Goal: Book appointment/travel/reservation

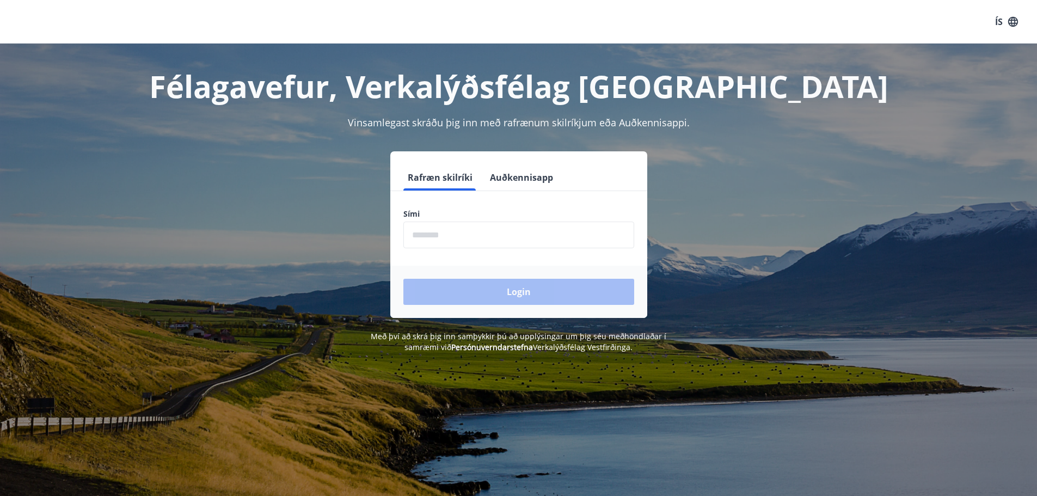
click at [449, 234] on input "phone" at bounding box center [518, 234] width 231 height 27
type input "********"
click at [531, 283] on button "Login" at bounding box center [518, 292] width 231 height 26
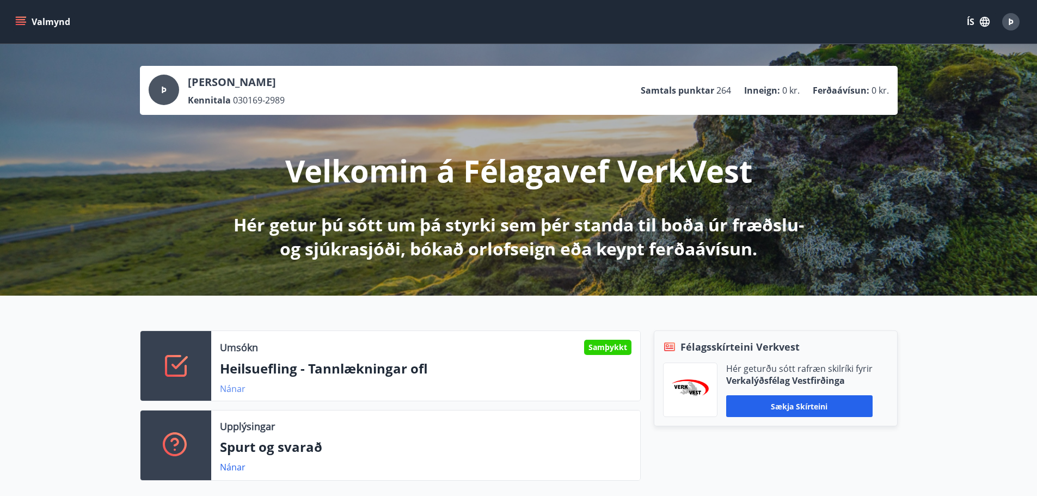
click at [225, 389] on link "Nánar" at bounding box center [233, 389] width 26 height 12
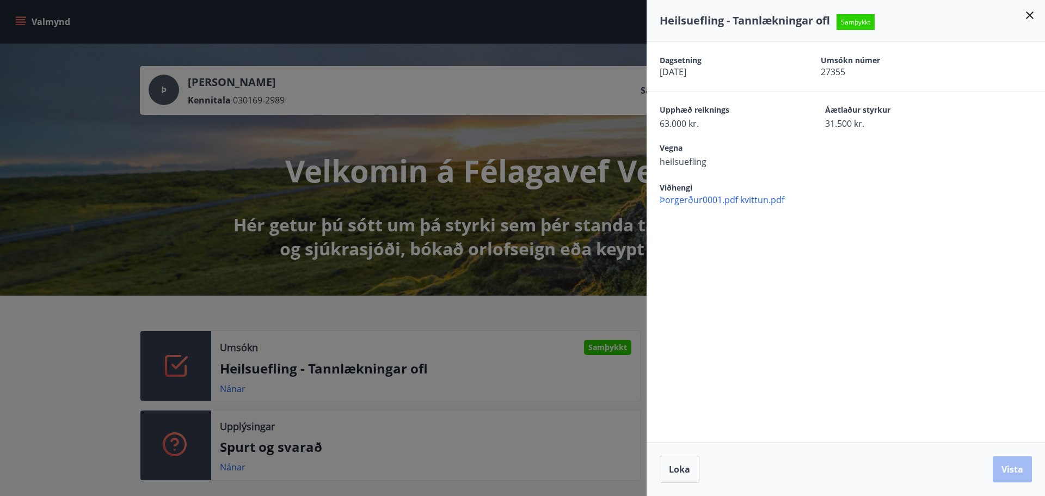
click at [1033, 10] on icon at bounding box center [1029, 15] width 13 height 13
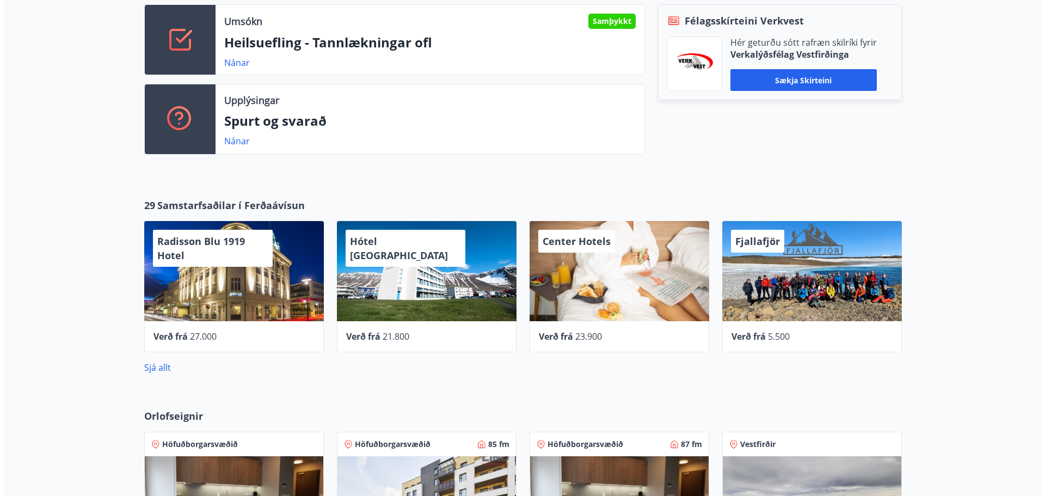
scroll to position [326, 0]
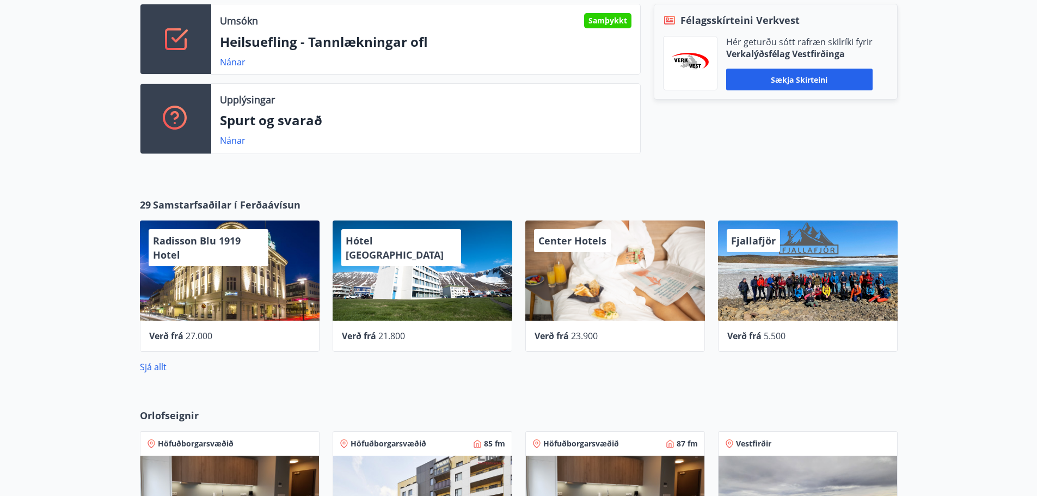
click at [564, 242] on span "Center Hotels" at bounding box center [572, 240] width 68 height 13
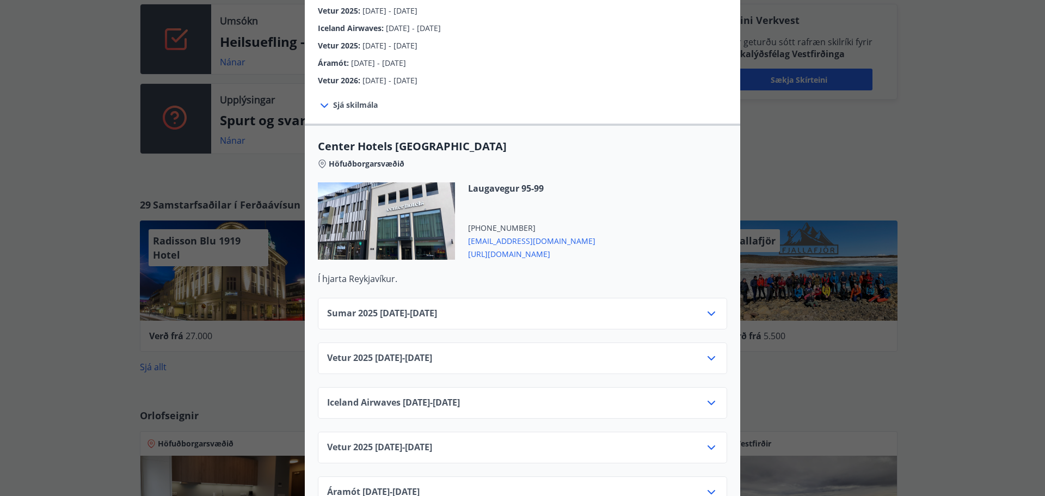
scroll to position [272, 0]
click at [707, 351] on icon at bounding box center [711, 357] width 13 height 13
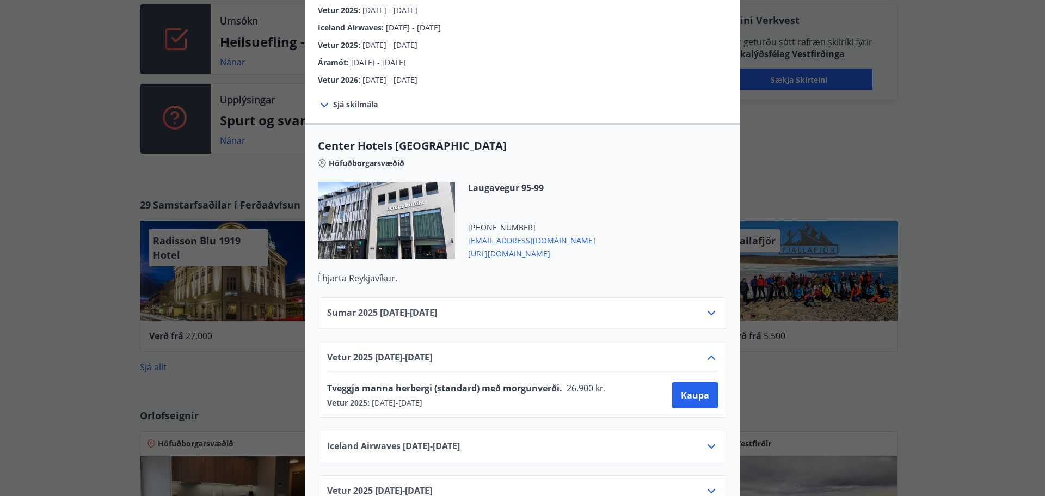
click at [707, 355] on icon at bounding box center [711, 357] width 8 height 4
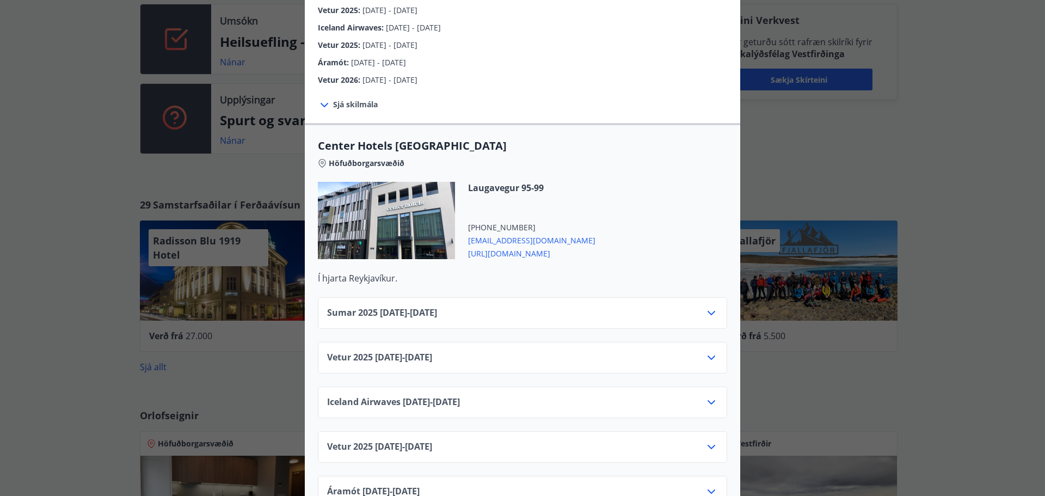
click at [705, 396] on icon at bounding box center [711, 402] width 13 height 13
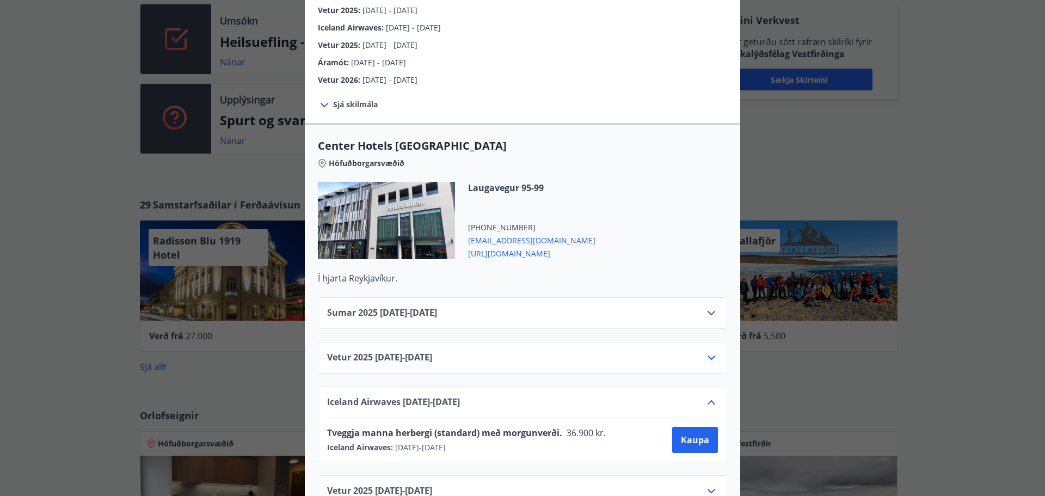
click at [705, 396] on icon at bounding box center [711, 402] width 13 height 13
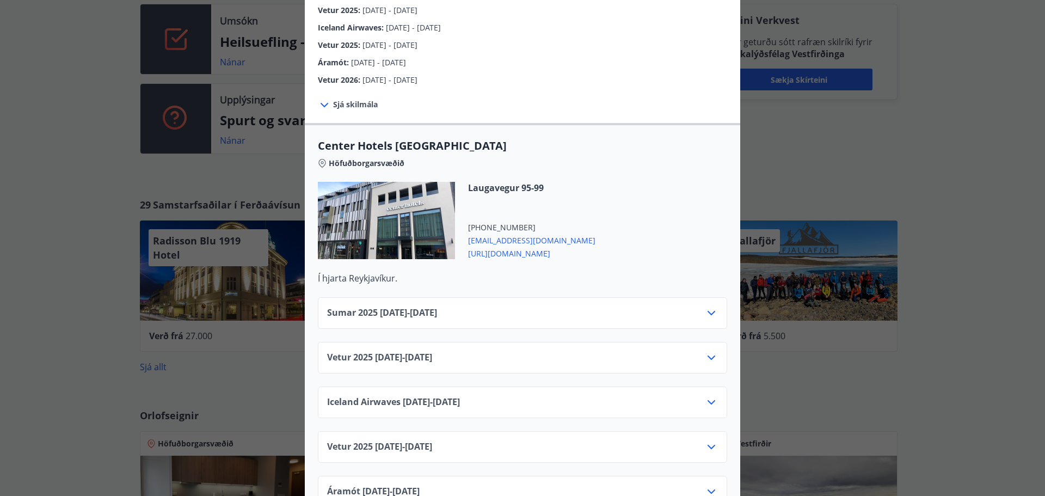
click at [707, 440] on icon at bounding box center [711, 446] width 13 height 13
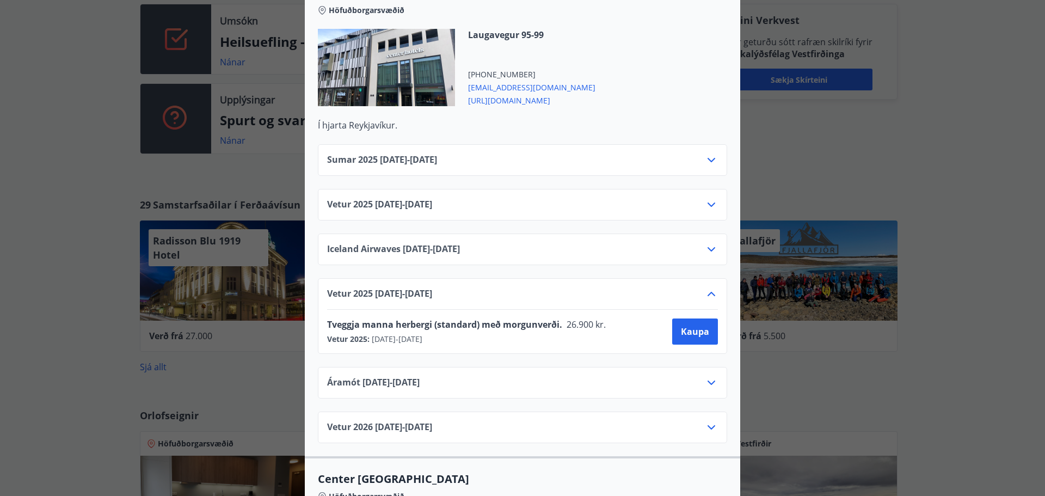
scroll to position [435, 0]
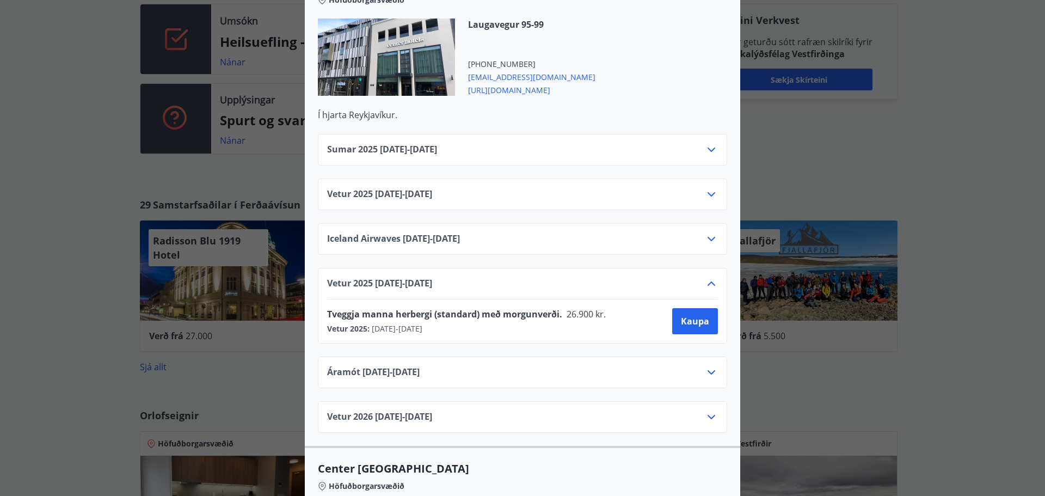
click at [709, 277] on icon at bounding box center [711, 283] width 13 height 13
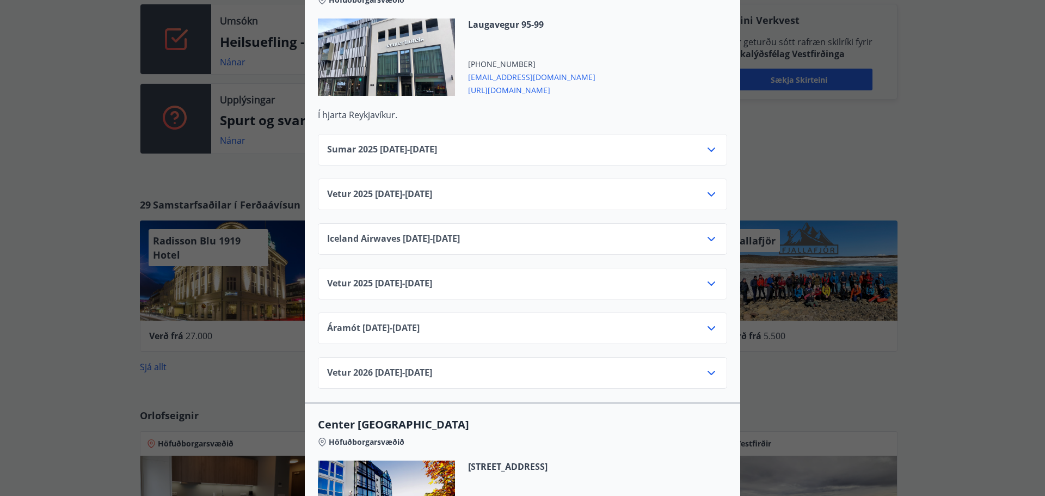
click at [707, 326] on icon at bounding box center [711, 328] width 8 height 4
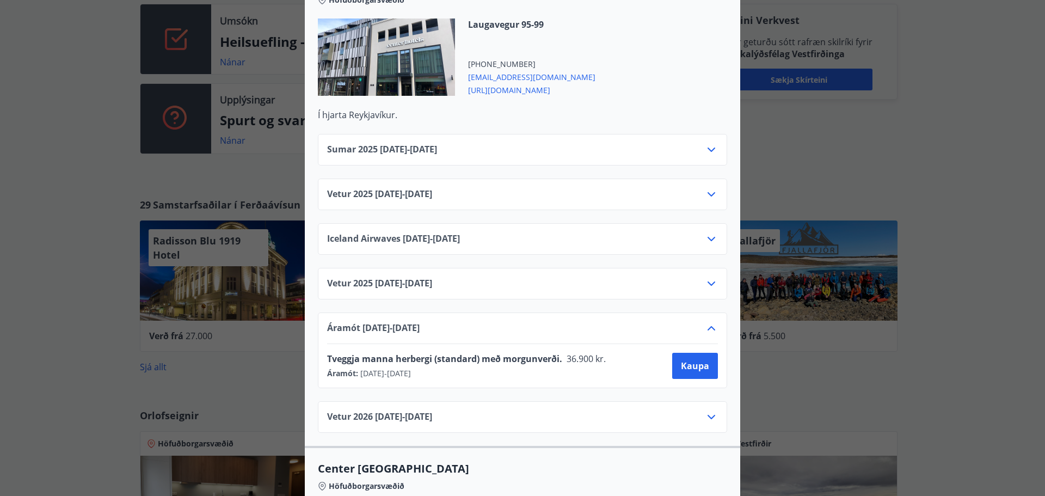
click at [705, 322] on icon at bounding box center [711, 328] width 13 height 13
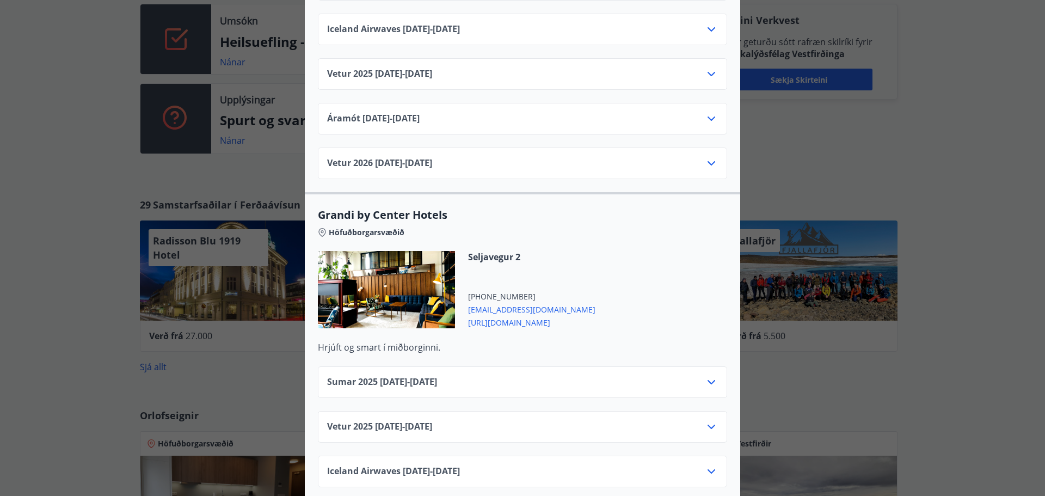
scroll to position [1088, 0]
click at [709, 418] on icon at bounding box center [711, 424] width 13 height 13
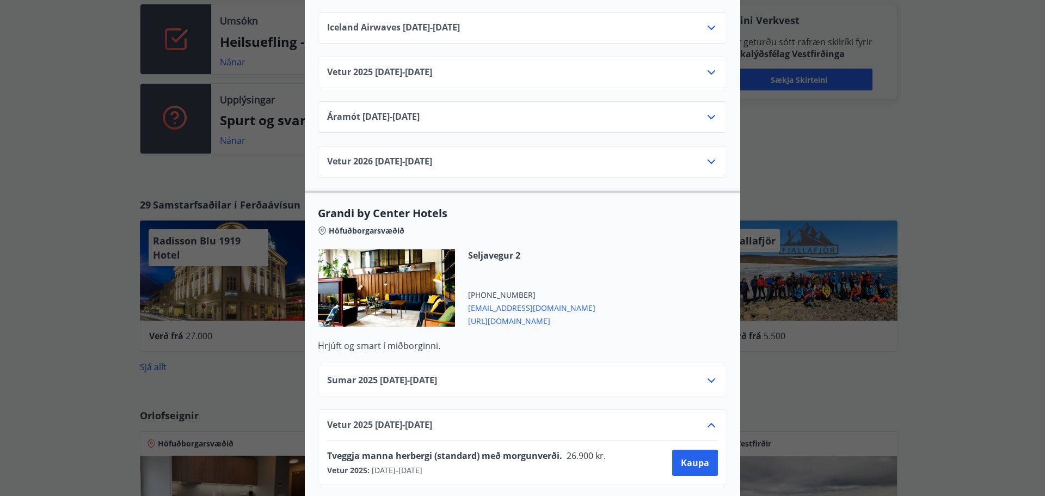
click at [707, 423] on icon at bounding box center [711, 425] width 8 height 4
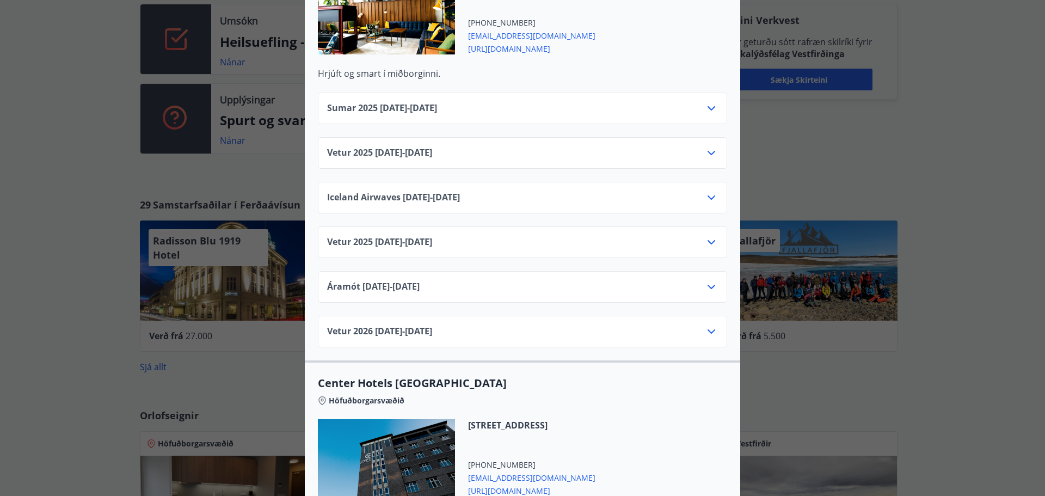
scroll to position [1578, 0]
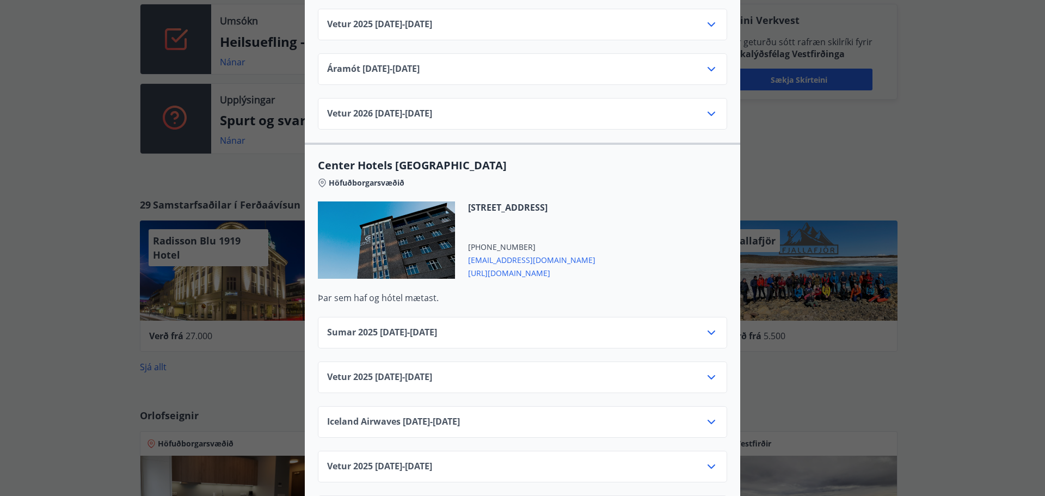
click at [706, 371] on icon at bounding box center [711, 377] width 13 height 13
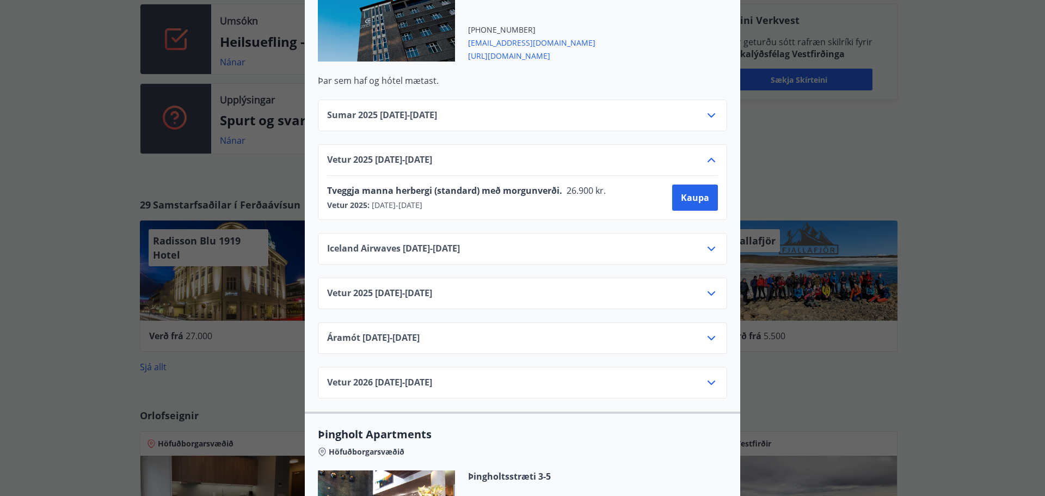
scroll to position [1796, 0]
click at [706, 153] on icon at bounding box center [711, 159] width 13 height 13
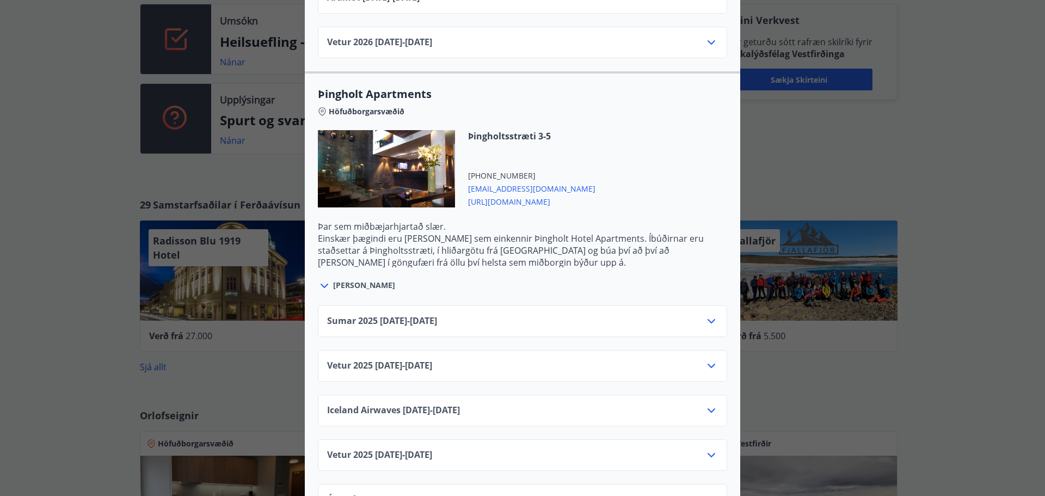
scroll to position [2122, 0]
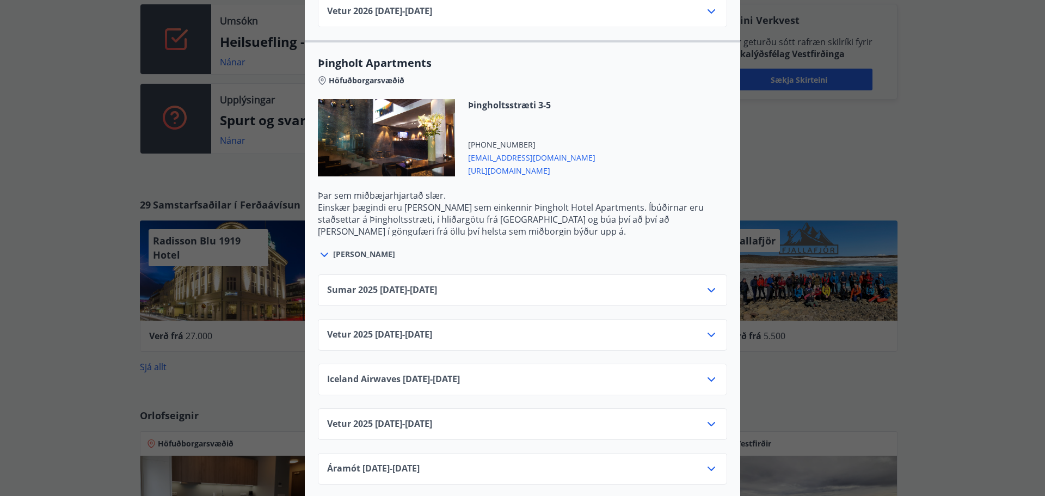
click at [707, 332] on icon at bounding box center [711, 334] width 8 height 4
click at [705, 328] on icon at bounding box center [711, 334] width 13 height 13
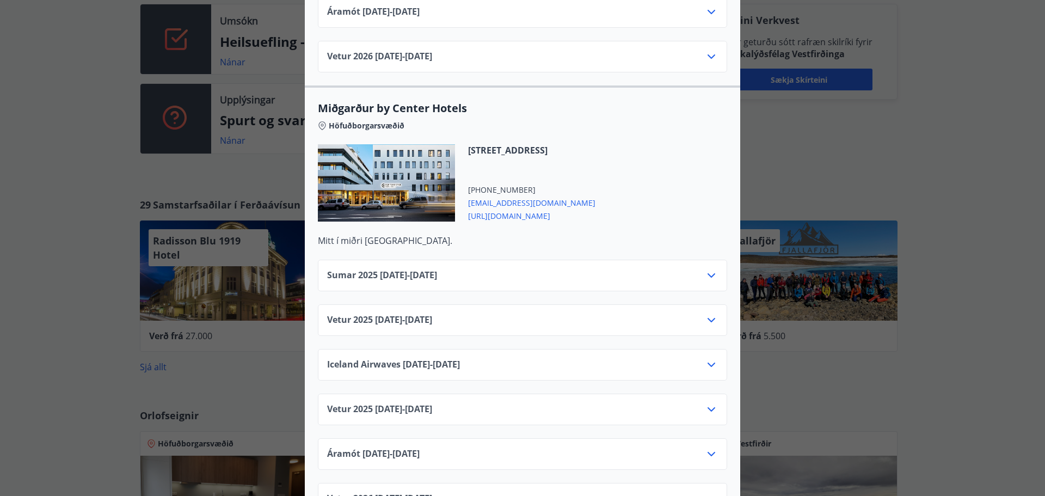
scroll to position [2612, 0]
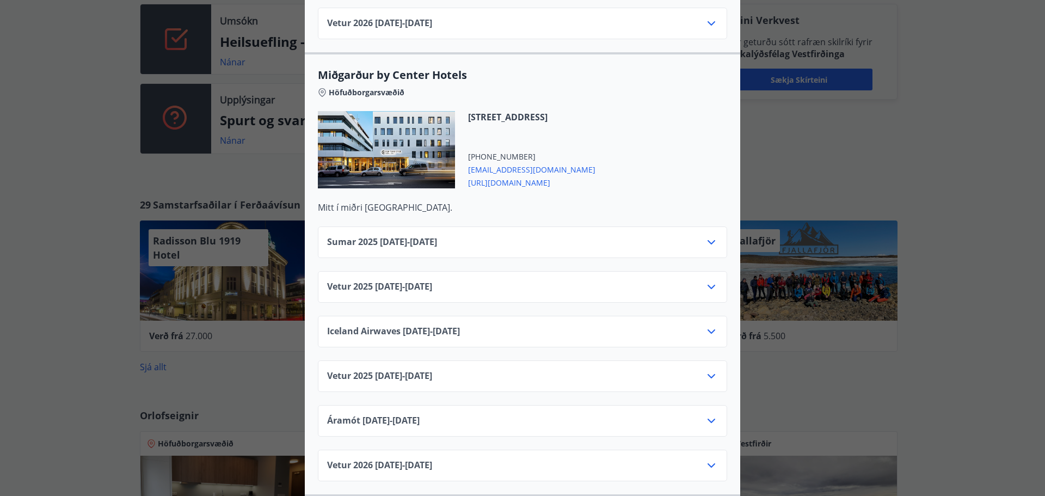
click at [705, 280] on icon at bounding box center [711, 286] width 13 height 13
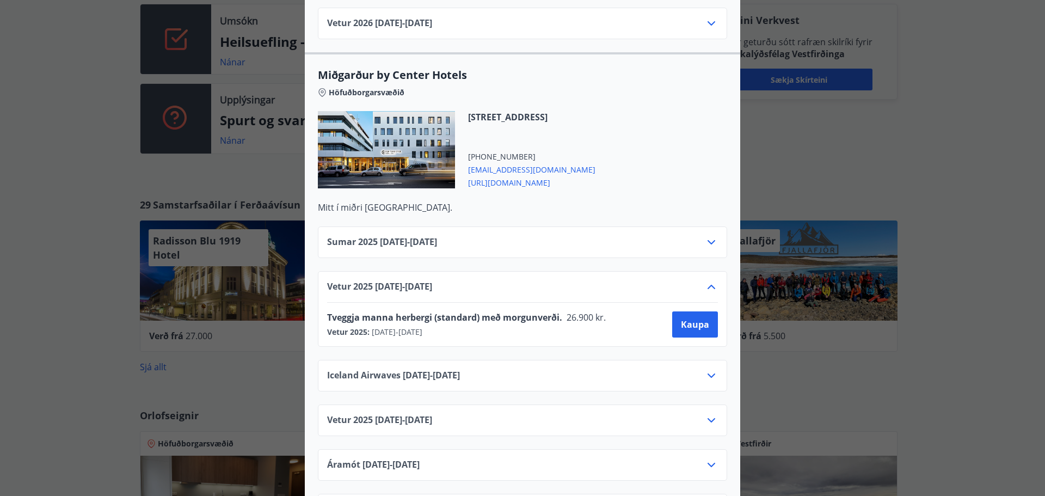
click at [705, 280] on icon at bounding box center [711, 286] width 13 height 13
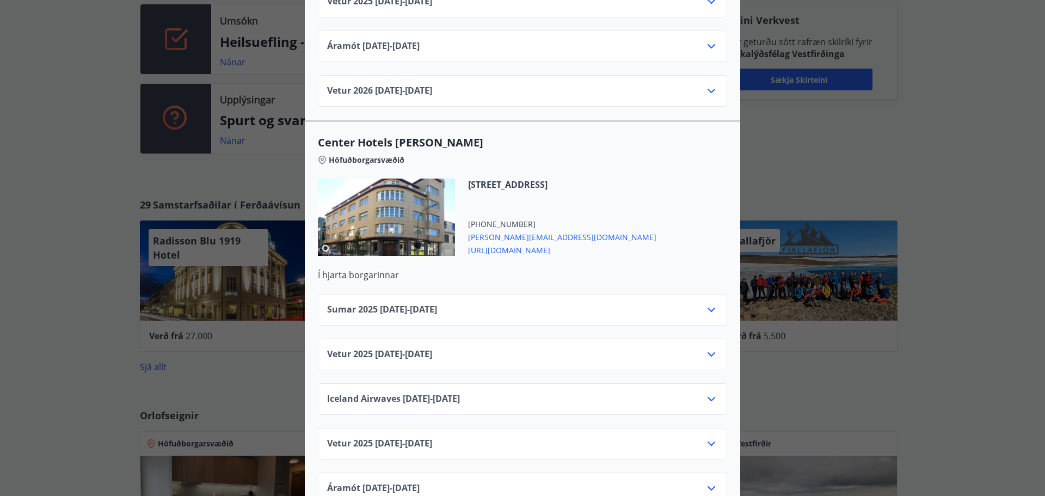
scroll to position [3490, 0]
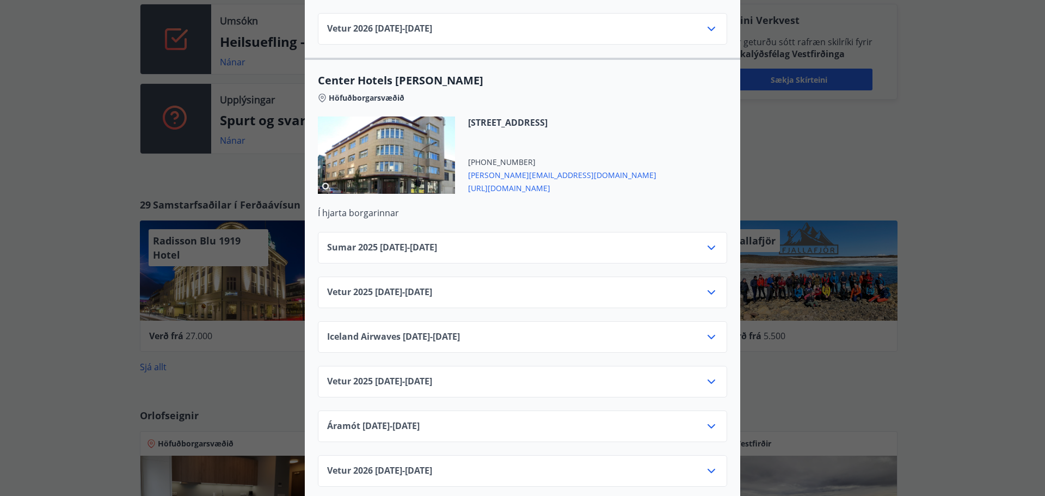
click at [99, 165] on div "Center Hotels Verð er með morgunverði inniföldum og miðast við Standard Double/…" at bounding box center [522, 248] width 1045 height 496
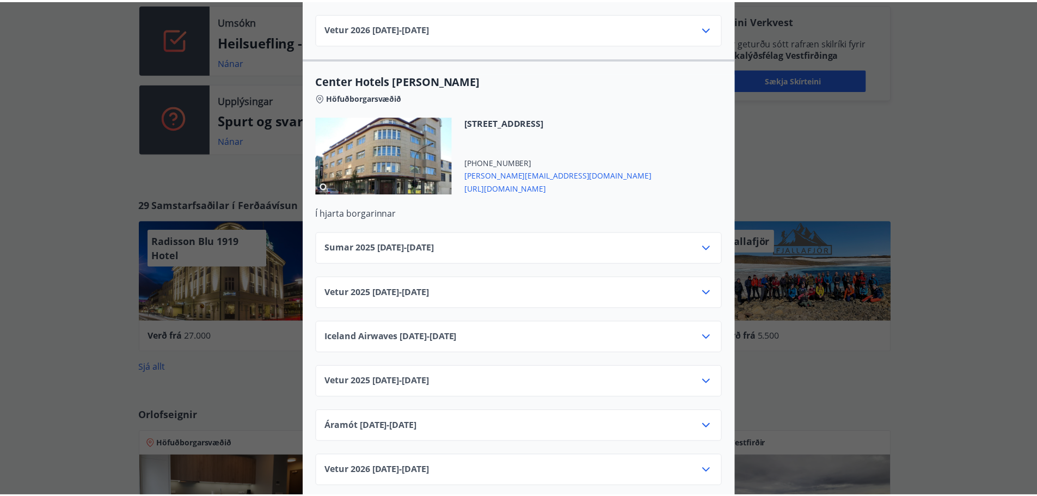
scroll to position [0, 0]
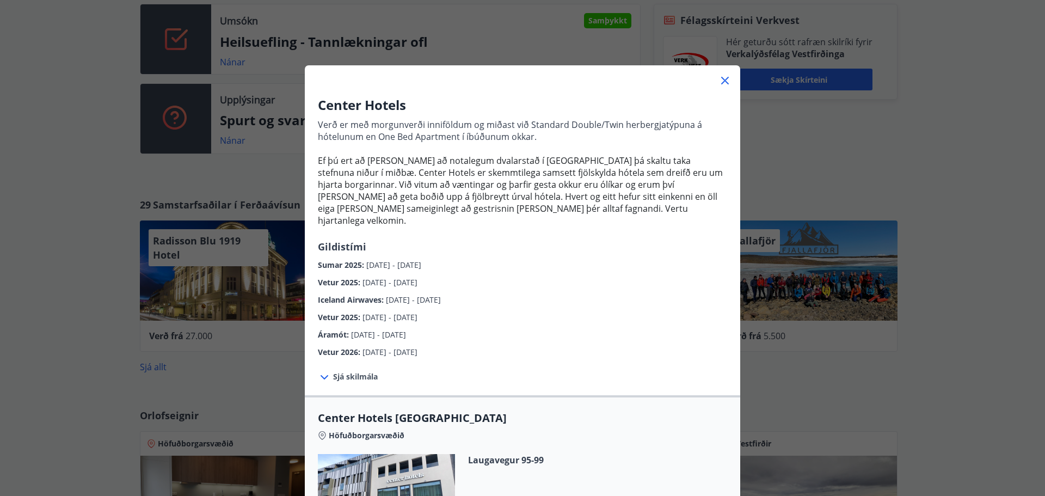
click at [722, 79] on icon at bounding box center [724, 80] width 13 height 13
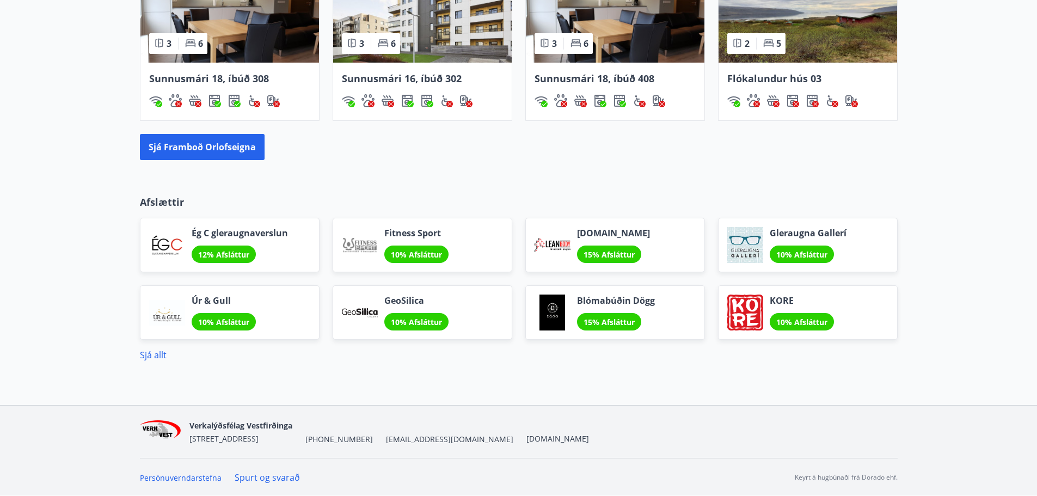
scroll to position [820, 0]
click at [154, 356] on link "Sjá allt" at bounding box center [153, 354] width 27 height 12
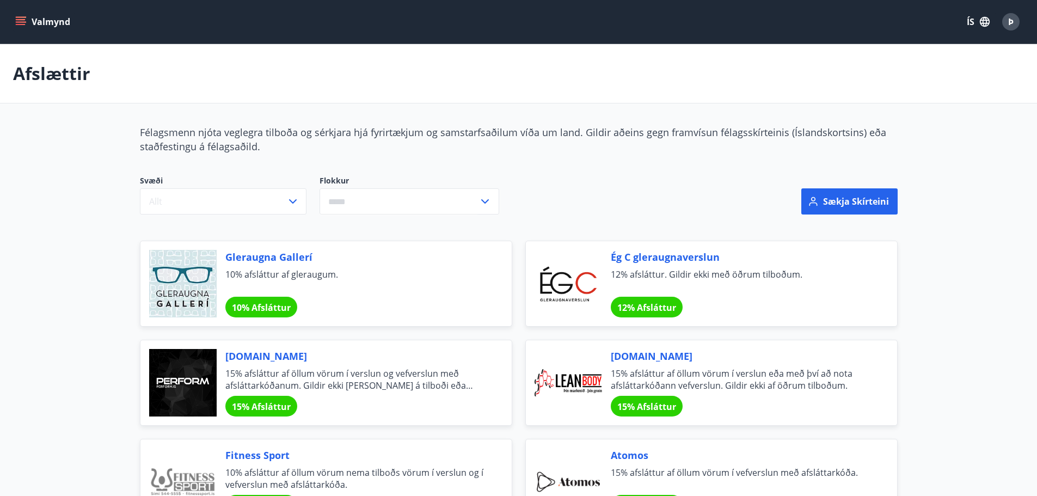
click at [21, 22] on icon "menu" at bounding box center [22, 21] width 12 height 1
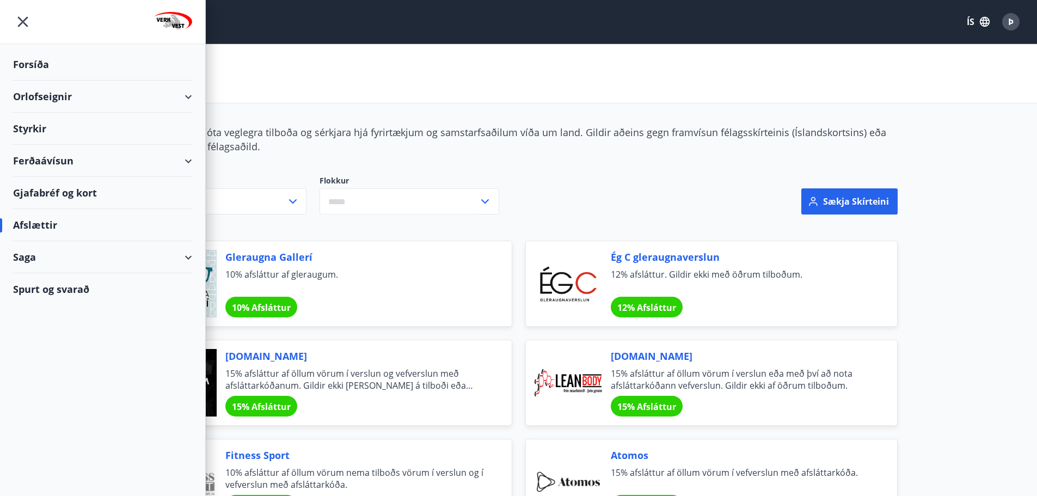
click at [30, 91] on div "Orlofseignir" at bounding box center [102, 97] width 179 height 32
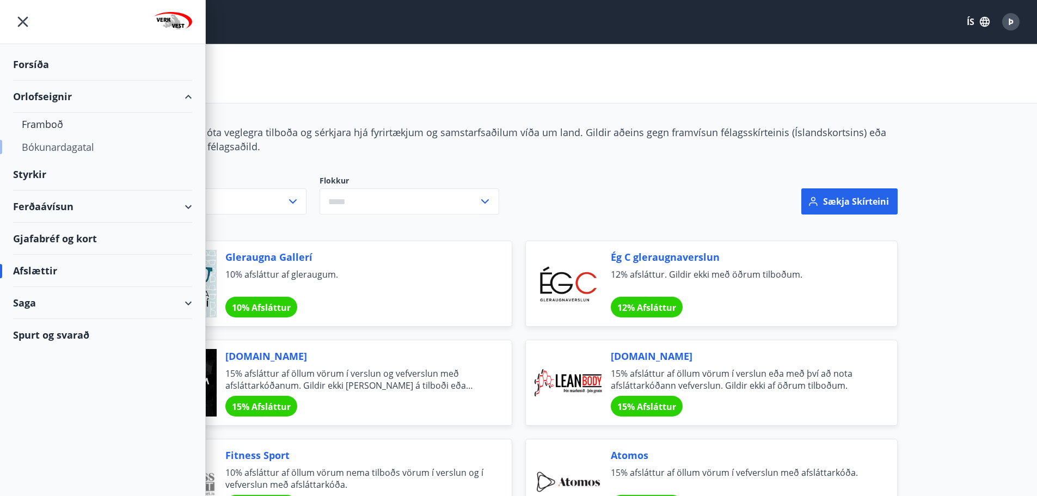
click at [38, 143] on div "Bókunardagatal" at bounding box center [103, 146] width 162 height 23
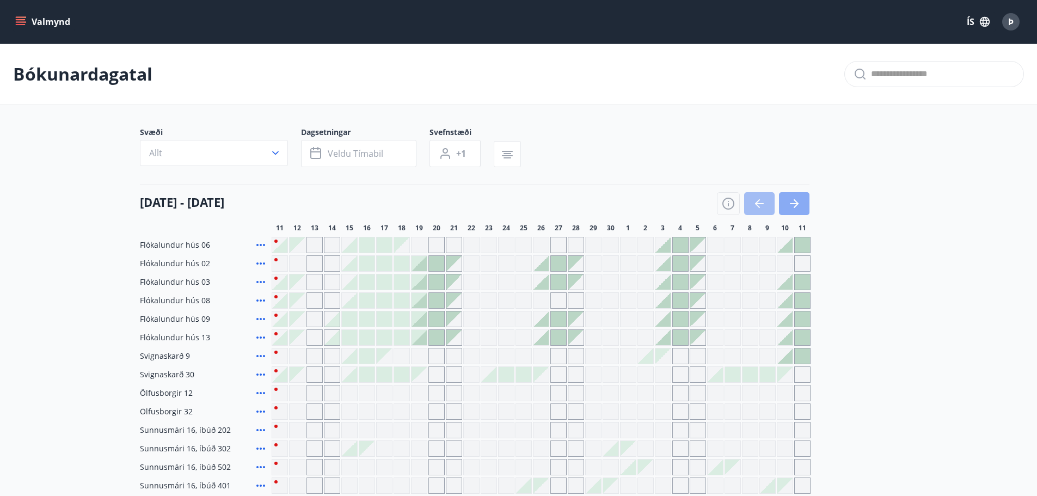
click at [790, 198] on icon "button" at bounding box center [793, 203] width 13 height 13
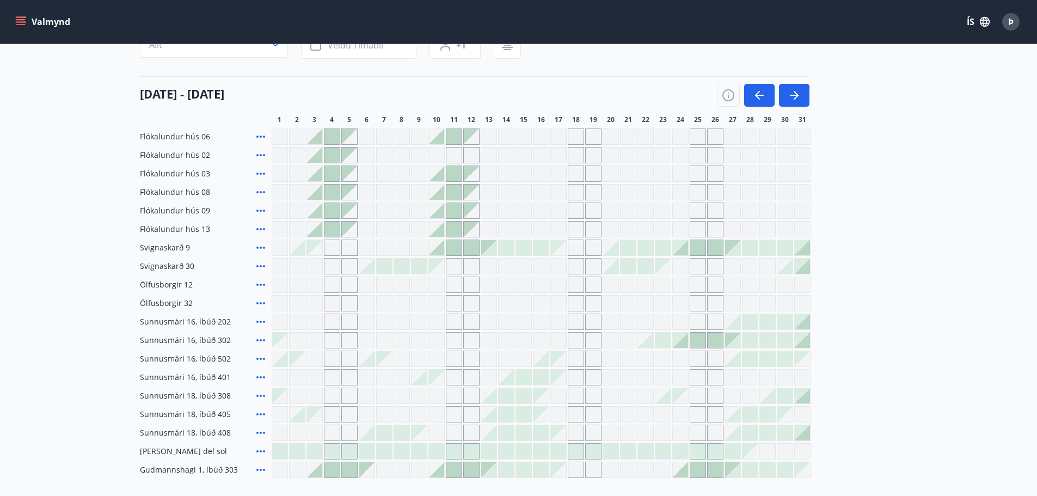
scroll to position [109, 0]
click at [764, 96] on icon "button" at bounding box center [759, 94] width 13 height 13
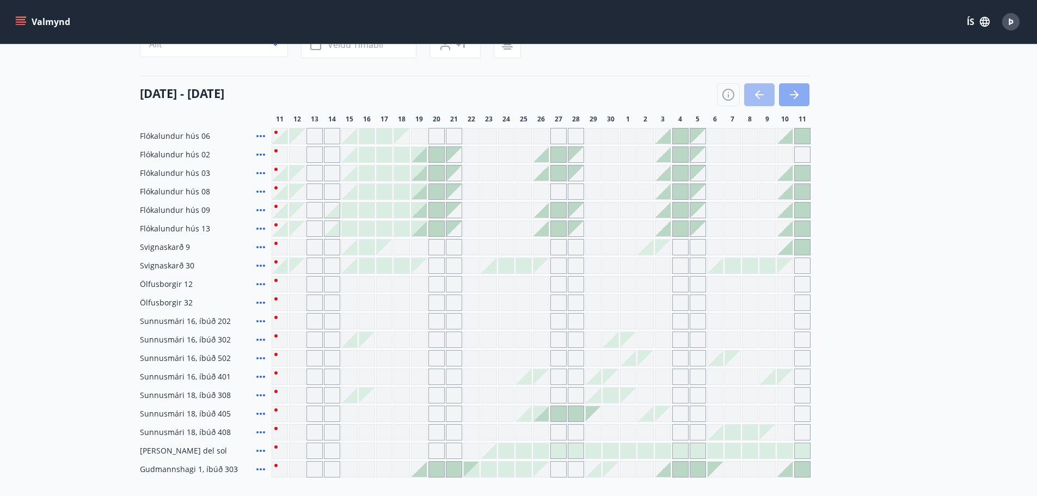
click at [794, 95] on icon "button" at bounding box center [794, 94] width 9 height 1
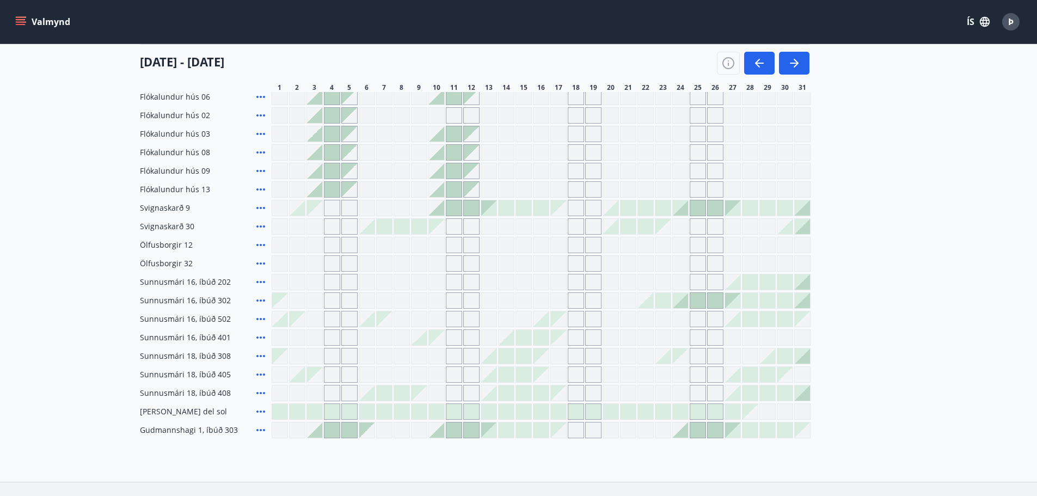
scroll to position [218, 0]
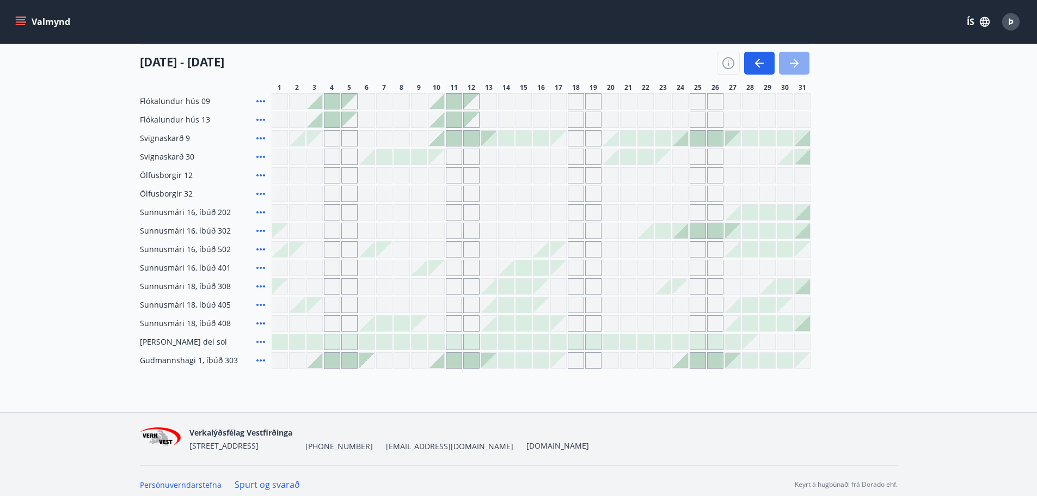
click at [797, 66] on icon "button" at bounding box center [793, 63] width 13 height 13
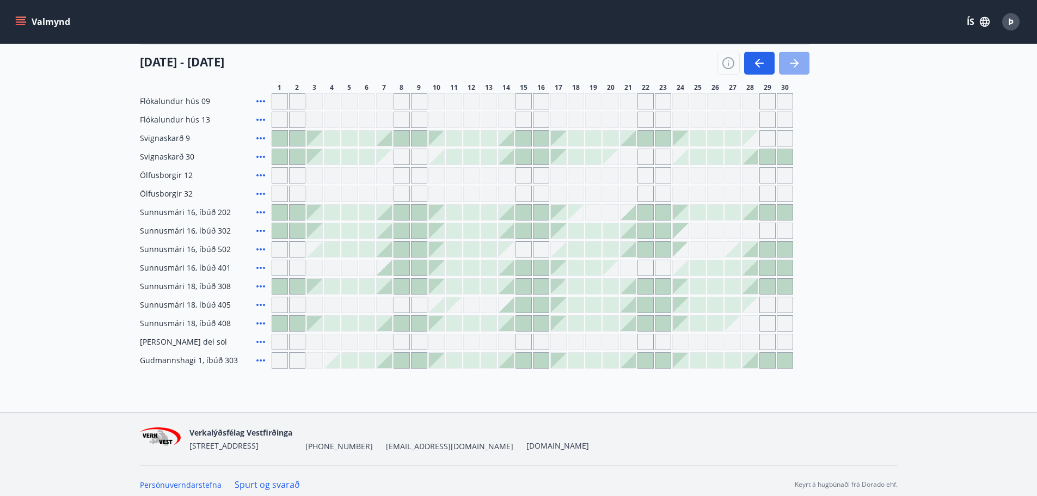
click at [797, 66] on icon "button" at bounding box center [793, 63] width 13 height 13
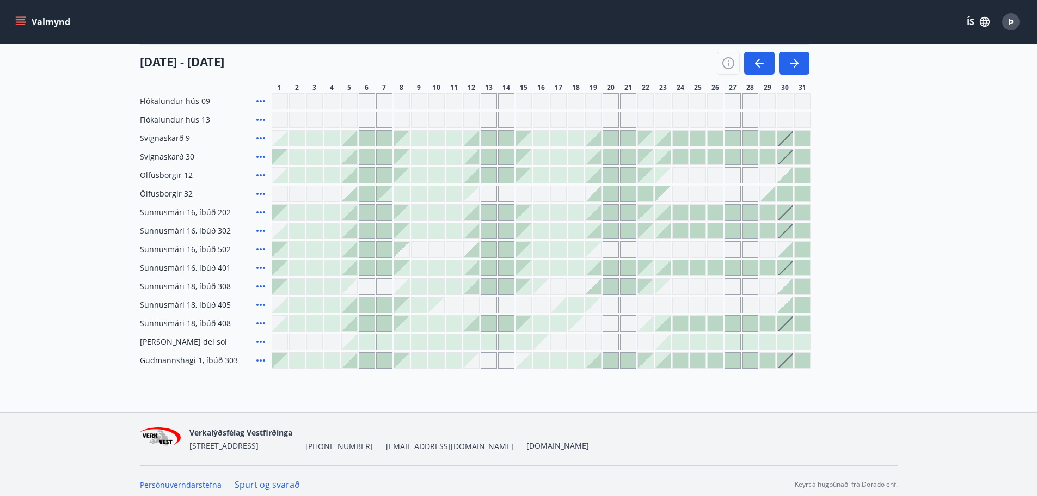
click at [262, 212] on icon at bounding box center [260, 212] width 13 height 13
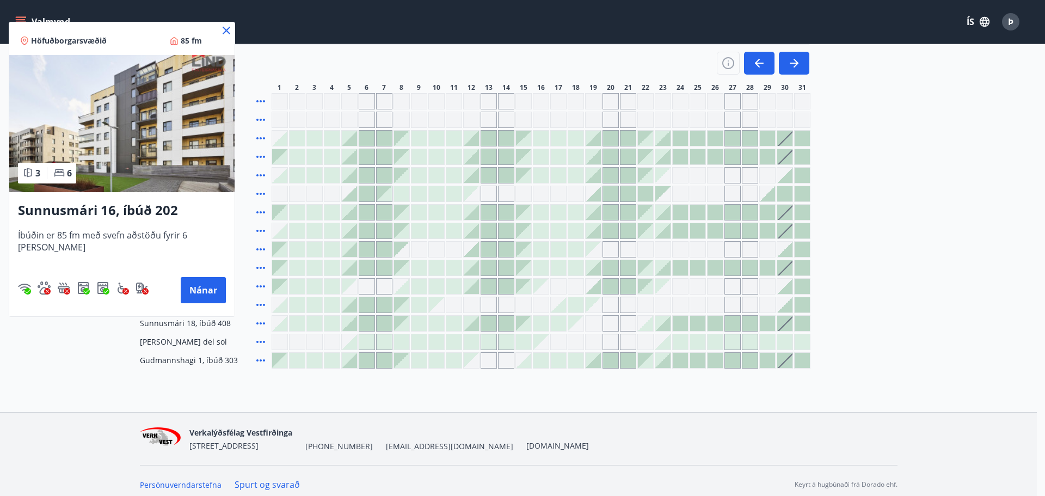
click at [220, 29] on icon at bounding box center [226, 30] width 13 height 13
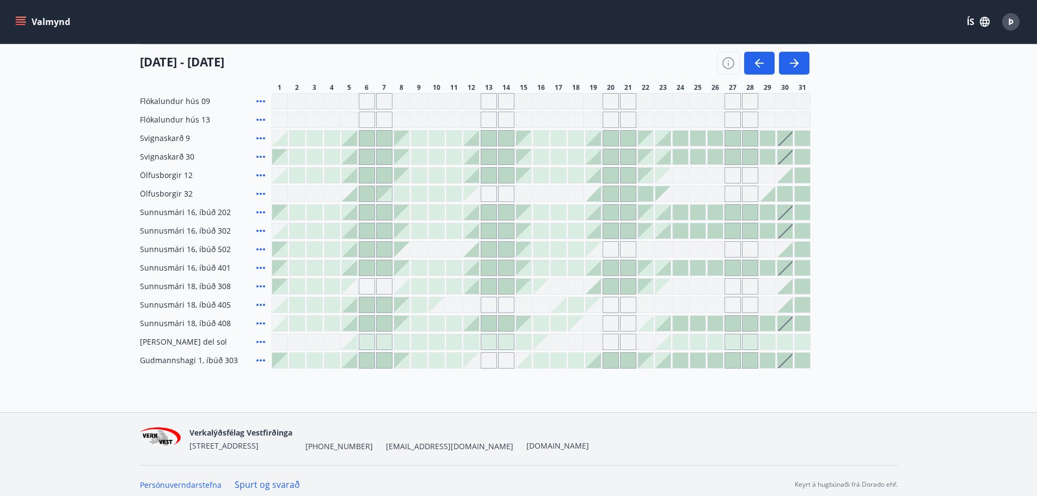
click at [260, 230] on icon at bounding box center [260, 230] width 13 height 13
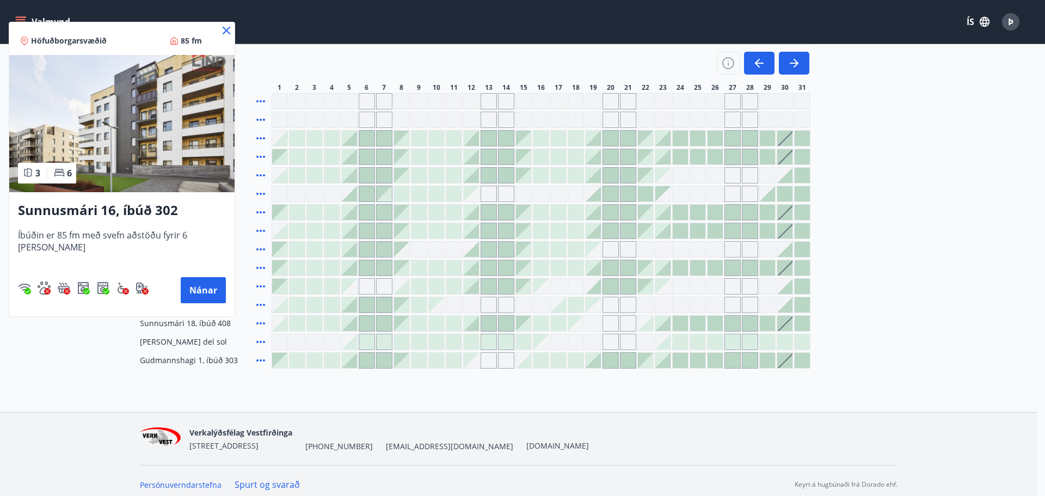
click at [220, 27] on icon at bounding box center [226, 30] width 13 height 13
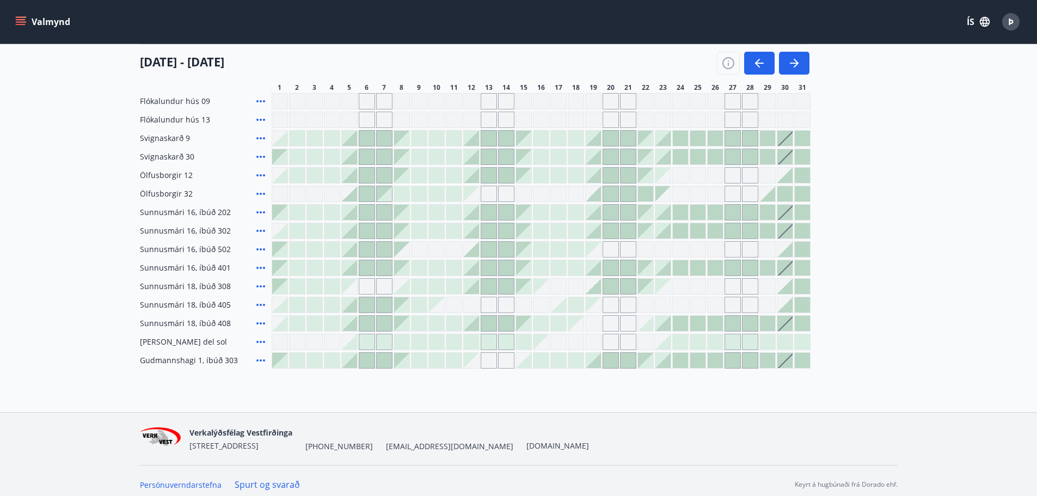
click at [260, 249] on icon at bounding box center [260, 249] width 9 height 2
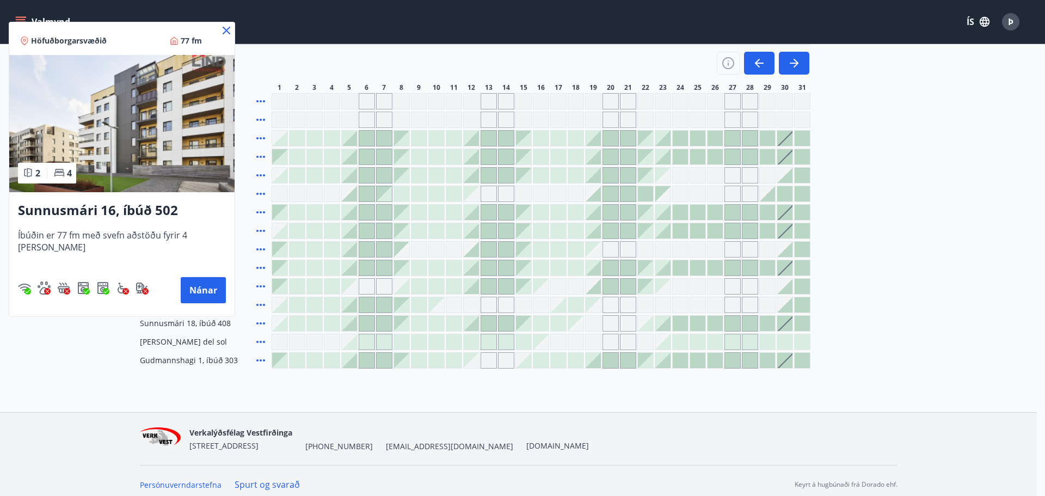
click at [226, 30] on icon at bounding box center [227, 31] width 2 height 2
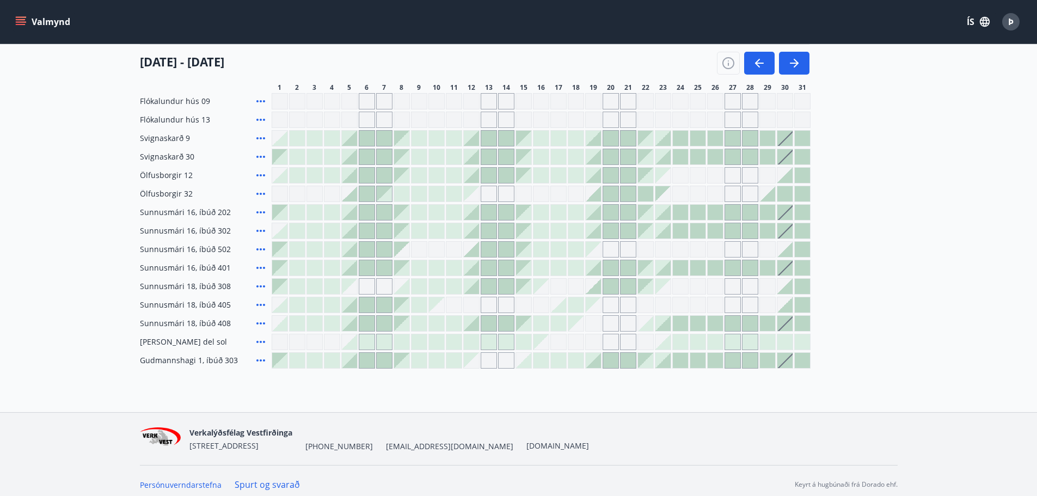
click at [591, 248] on div "Gráir dagar eru ekki bókanlegir" at bounding box center [592, 249] width 15 height 15
click at [596, 250] on div "Gráir dagar eru ekki bókanlegir" at bounding box center [592, 249] width 15 height 15
click at [611, 249] on div "Gráir dagar eru ekki bókanlegir" at bounding box center [610, 249] width 16 height 16
click at [496, 248] on div at bounding box center [488, 249] width 15 height 15
click at [490, 248] on div at bounding box center [488, 249] width 15 height 15
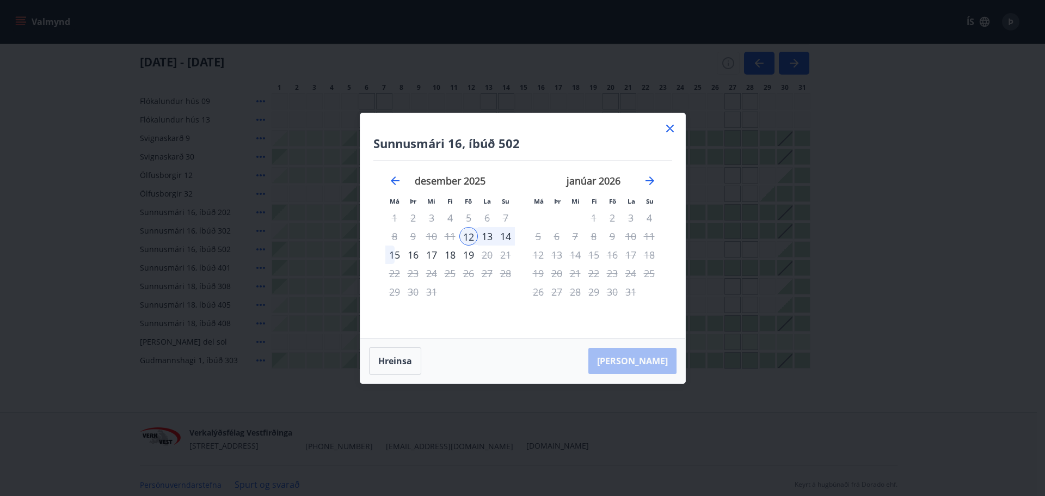
click at [668, 128] on icon at bounding box center [669, 128] width 13 height 13
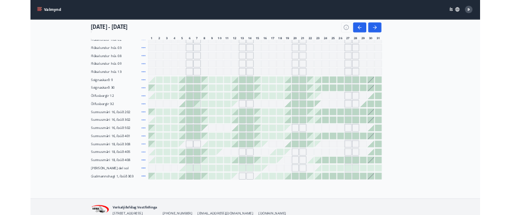
scroll to position [8, 0]
